Goal: Task Accomplishment & Management: Use online tool/utility

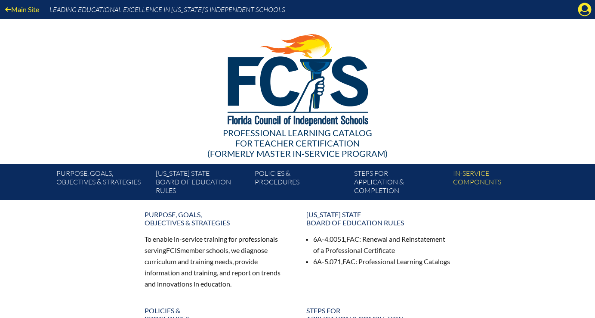
click at [592, 12] on div "Main Site Leading Educational Excellence in [US_STATE]’s Independent Schools" at bounding box center [297, 9] width 595 height 19
click at [587, 11] on icon at bounding box center [584, 9] width 13 height 13
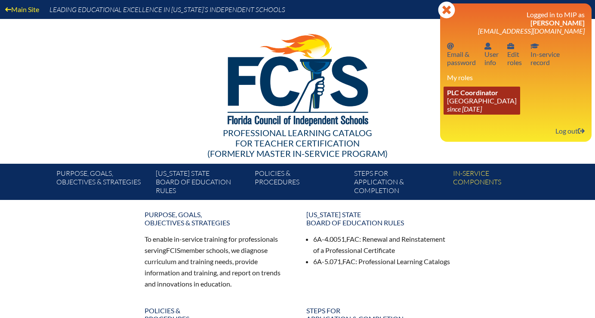
click at [468, 107] on icon "since [DATE]" at bounding box center [464, 109] width 35 height 8
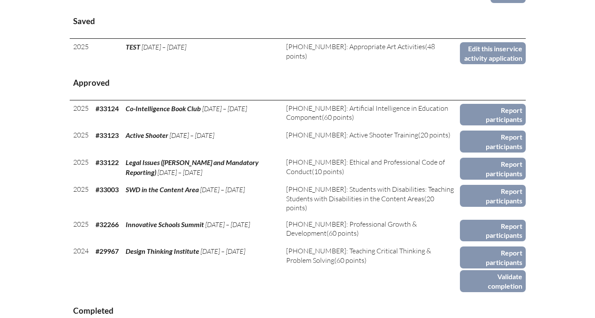
scroll to position [361, 0]
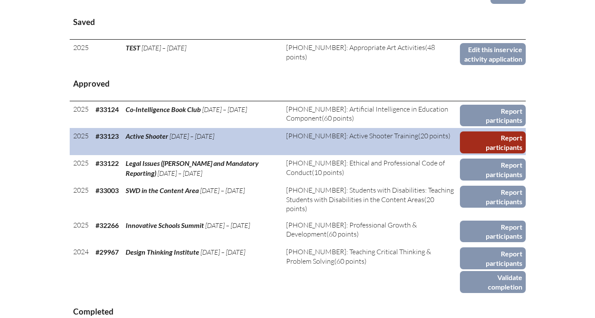
click at [484, 153] on link "Report participants" at bounding box center [493, 142] width 66 height 22
click at [481, 153] on link "Report participants" at bounding box center [493, 142] width 66 height 22
click at [470, 153] on link "Report participants" at bounding box center [493, 142] width 66 height 22
